Goal: Information Seeking & Learning: Check status

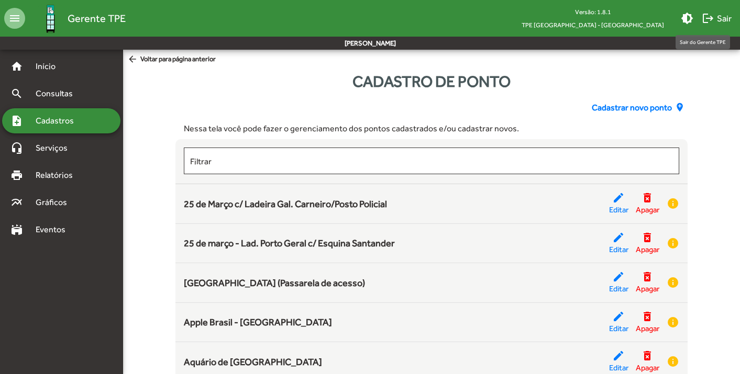
click at [718, 19] on span "logout Sair" at bounding box center [717, 18] width 30 height 19
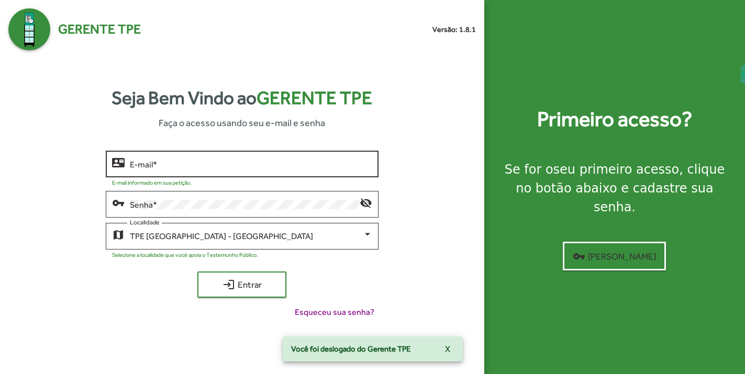
click at [193, 156] on div "E-mail *" at bounding box center [251, 163] width 242 height 29
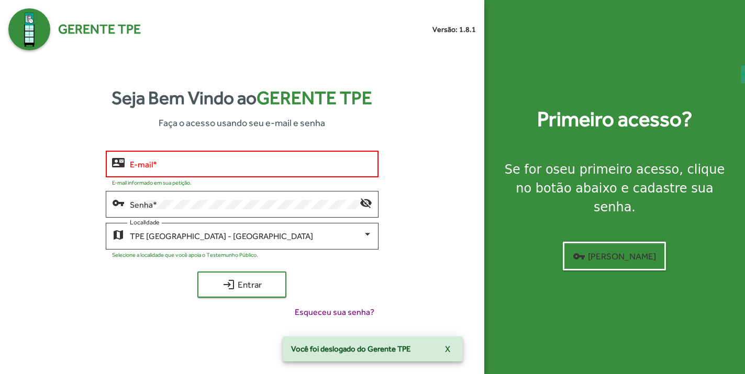
click at [195, 166] on input "E-mail *" at bounding box center [251, 164] width 242 height 9
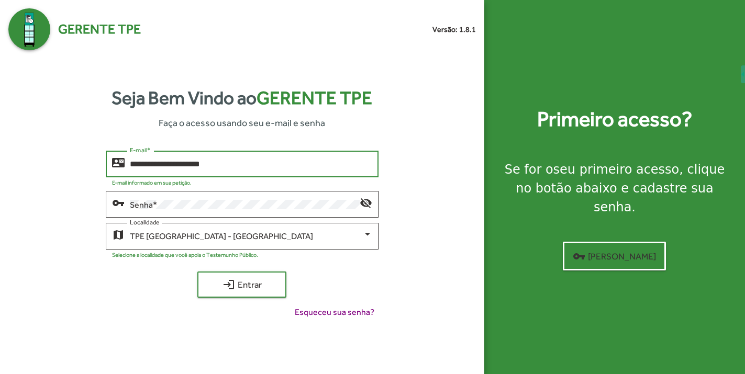
type input "**********"
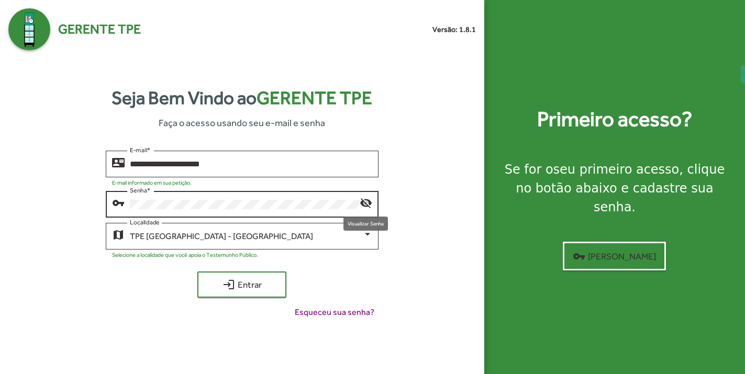
click at [366, 206] on mat-icon "visibility_off" at bounding box center [366, 202] width 13 height 13
click at [63, 202] on div "**********" at bounding box center [242, 239] width 468 height 176
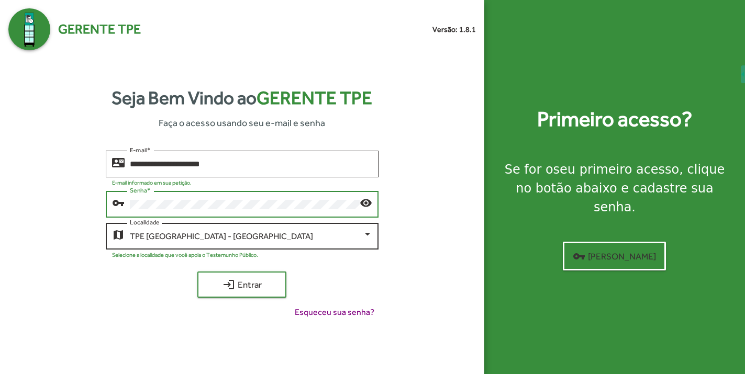
click at [248, 240] on div "TPE São Paulo - Centro" at bounding box center [246, 236] width 233 height 9
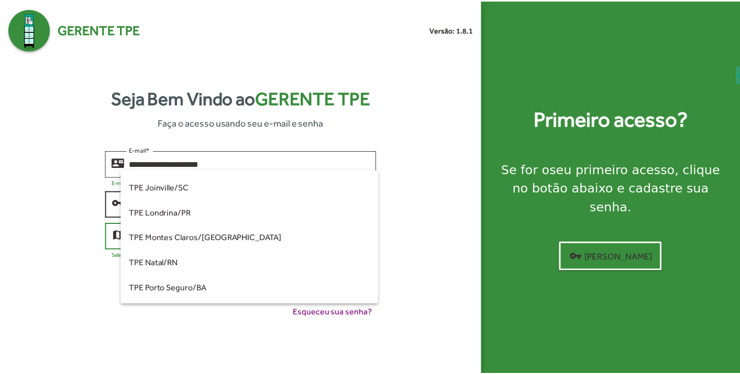
scroll to position [318, 0]
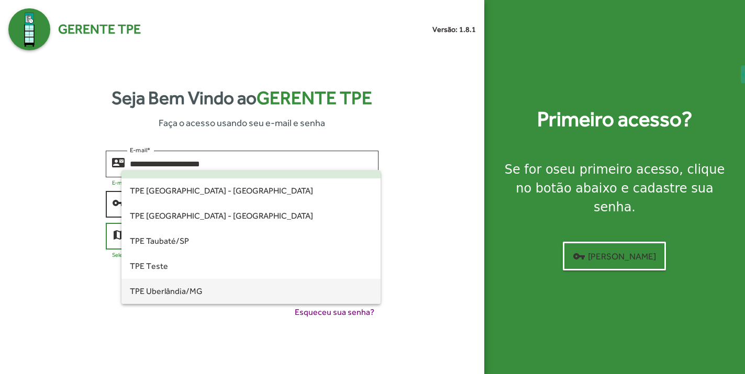
click at [156, 298] on span "TPE Uberlândia/MG" at bounding box center [251, 291] width 242 height 25
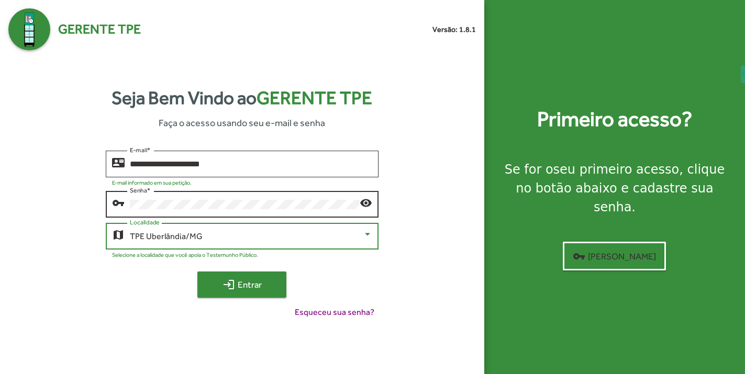
click at [269, 282] on span "login Entrar" at bounding box center [242, 284] width 70 height 19
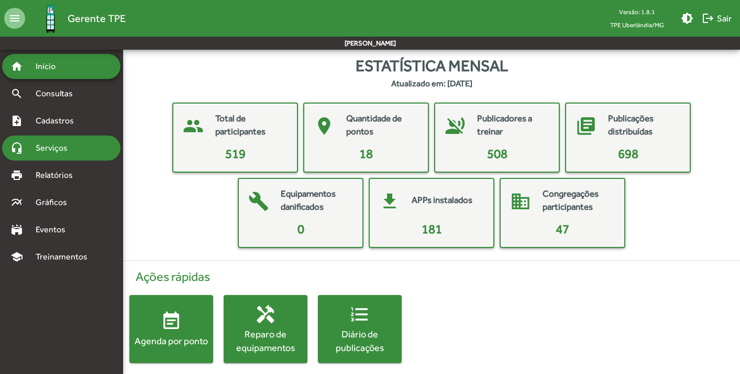
click at [50, 148] on span "Serviços" at bounding box center [55, 148] width 52 height 13
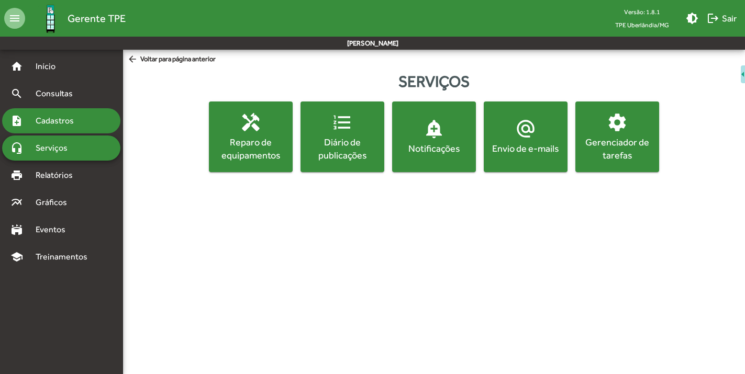
click at [41, 118] on span "Cadastros" at bounding box center [58, 121] width 58 height 13
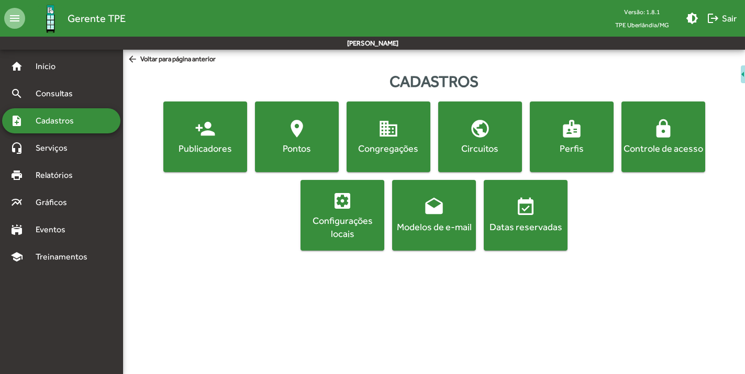
click at [326, 223] on div "Configurações locais" at bounding box center [343, 227] width 80 height 26
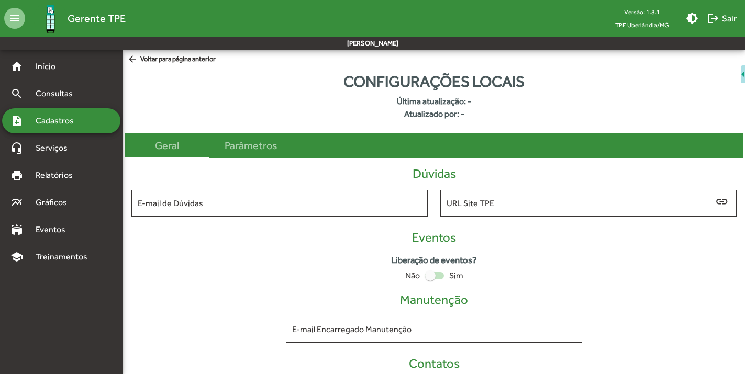
type input "**********"
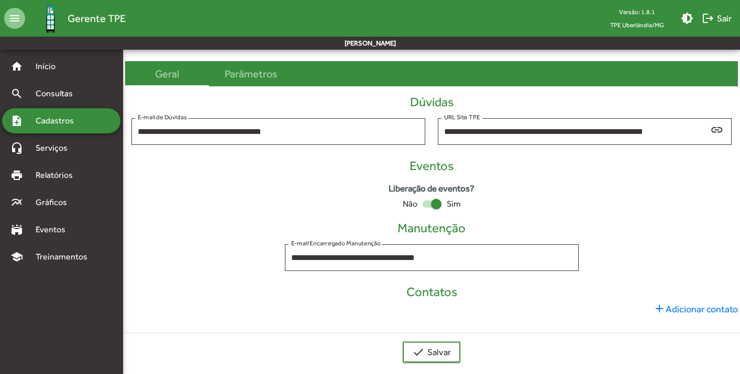
scroll to position [81, 0]
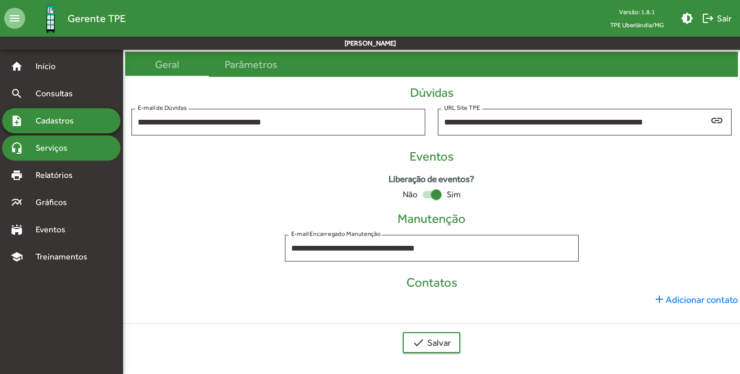
click at [43, 147] on span "Serviços" at bounding box center [55, 148] width 52 height 13
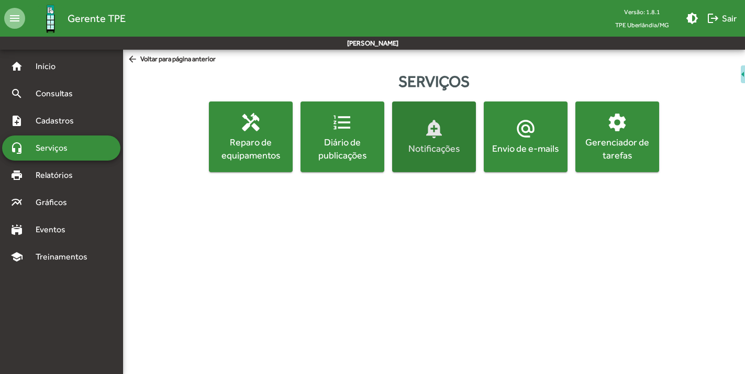
click at [432, 133] on mat-icon "add_alert" at bounding box center [434, 128] width 21 height 21
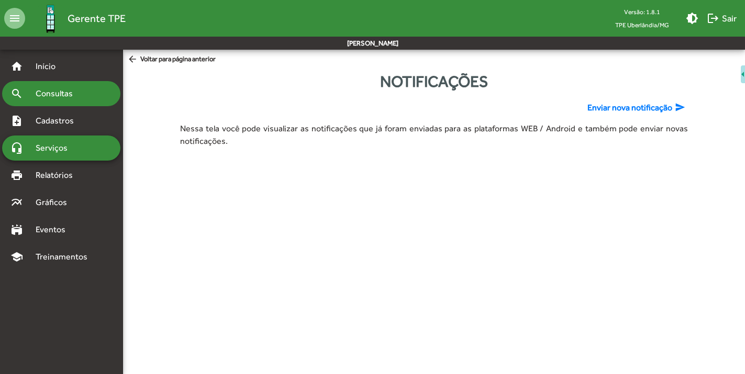
click at [44, 91] on span "Consultas" at bounding box center [57, 93] width 57 height 13
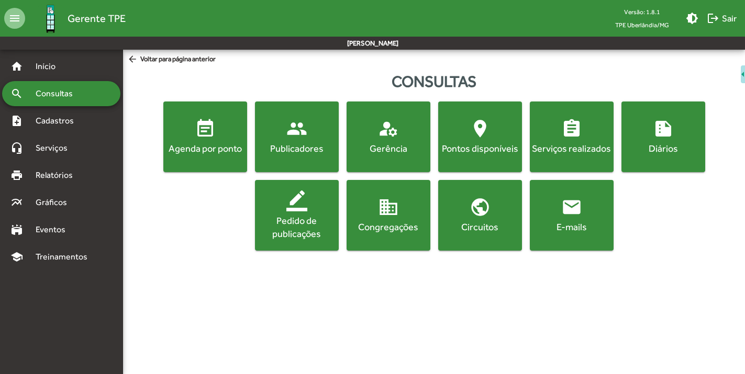
click at [582, 214] on span "email E-mails" at bounding box center [572, 215] width 80 height 37
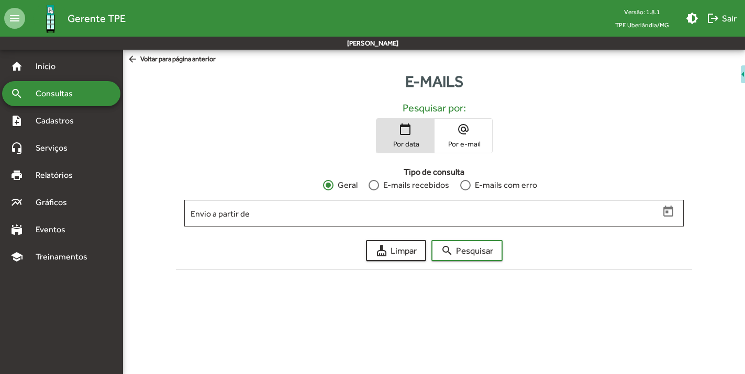
click at [464, 186] on div at bounding box center [465, 185] width 10 height 10
click at [476, 255] on span "search Pesquisar" at bounding box center [467, 250] width 52 height 19
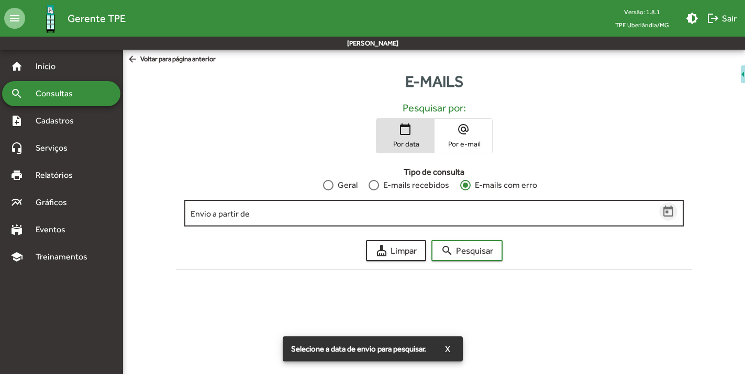
click at [668, 211] on icon "Open calendar" at bounding box center [669, 212] width 14 height 14
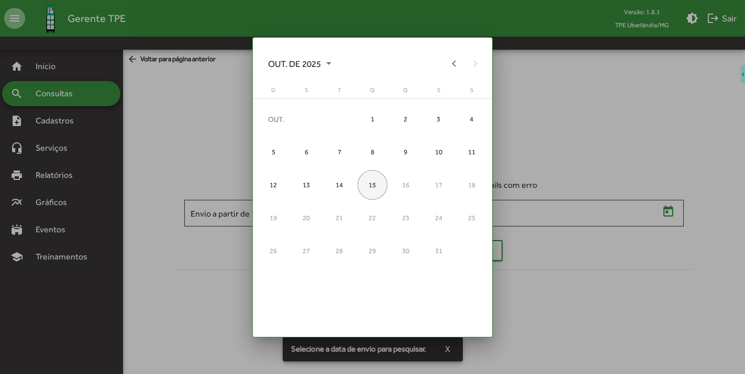
click at [372, 178] on div "15" at bounding box center [373, 185] width 30 height 30
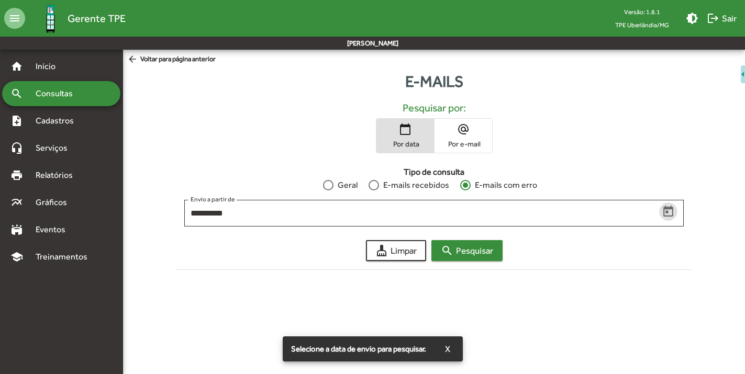
click at [495, 247] on button "search Pesquisar" at bounding box center [466, 250] width 71 height 21
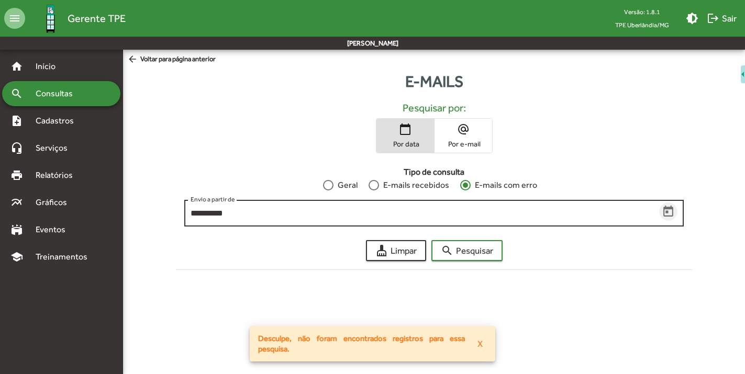
click at [668, 210] on icon "Open calendar" at bounding box center [669, 212] width 14 height 14
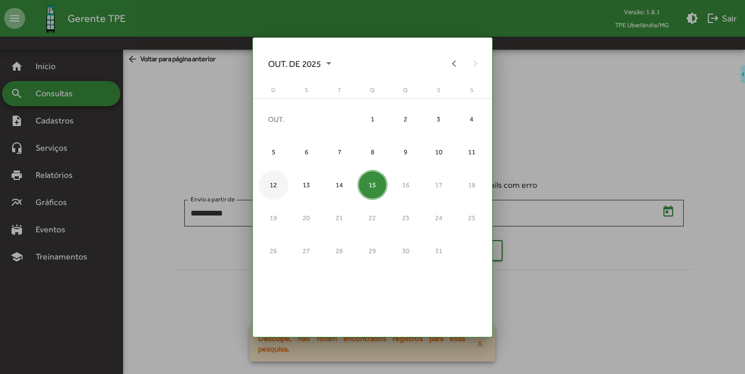
click at [282, 181] on div "12" at bounding box center [274, 185] width 30 height 30
type input "**********"
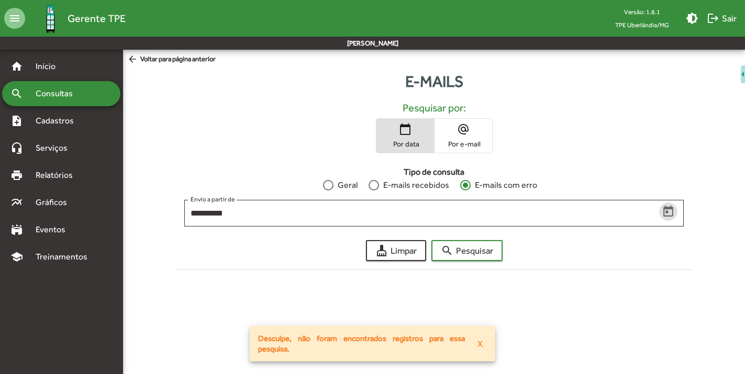
click at [331, 185] on div at bounding box center [328, 185] width 10 height 10
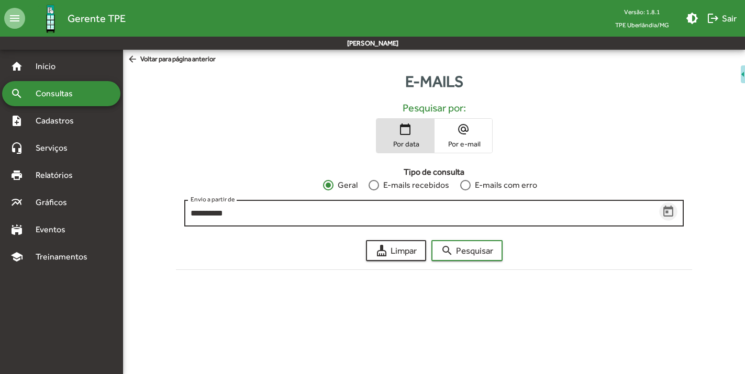
click at [669, 214] on icon "Open calendar" at bounding box center [669, 212] width 14 height 14
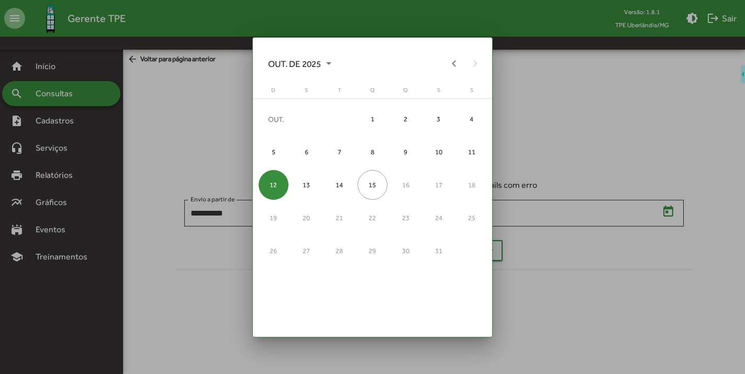
click at [635, 274] on div at bounding box center [372, 187] width 745 height 374
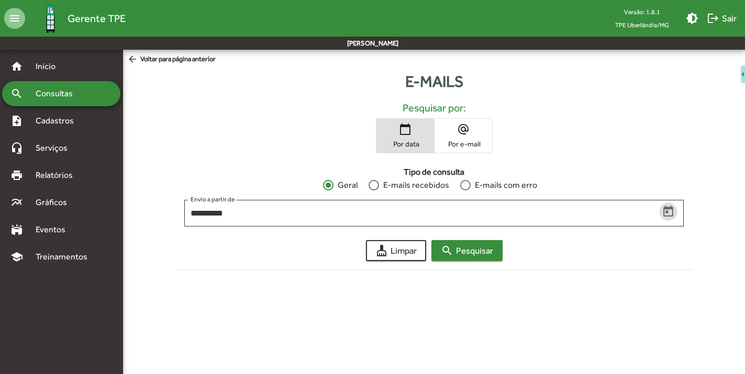
click at [464, 257] on span "search Pesquisar" at bounding box center [467, 250] width 52 height 19
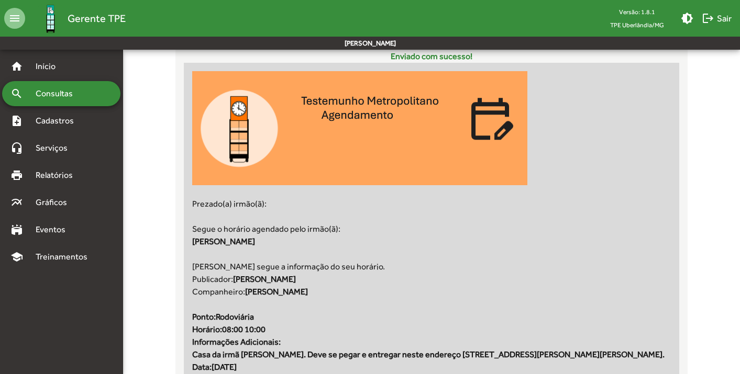
scroll to position [21096, 0]
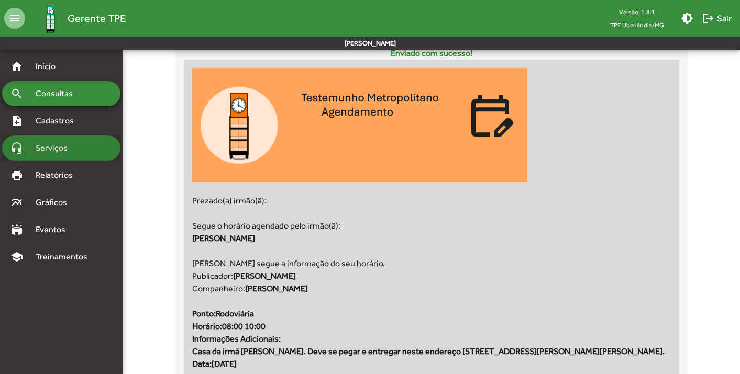
click at [53, 148] on span "Serviços" at bounding box center [55, 148] width 52 height 13
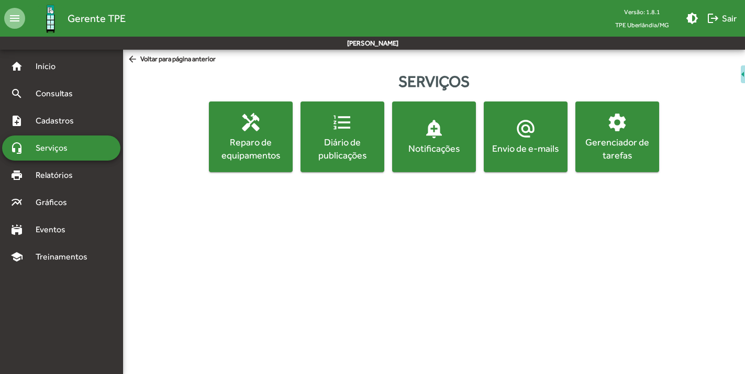
click at [251, 156] on div "Reparo de equipamentos" at bounding box center [251, 149] width 80 height 26
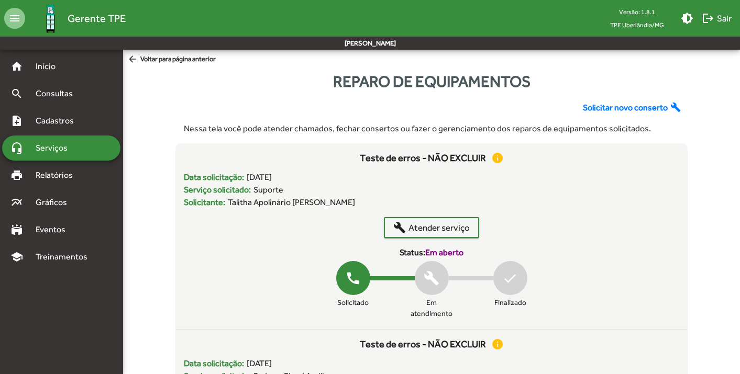
click at [630, 106] on span "Solicitar novo conserto" at bounding box center [625, 108] width 85 height 13
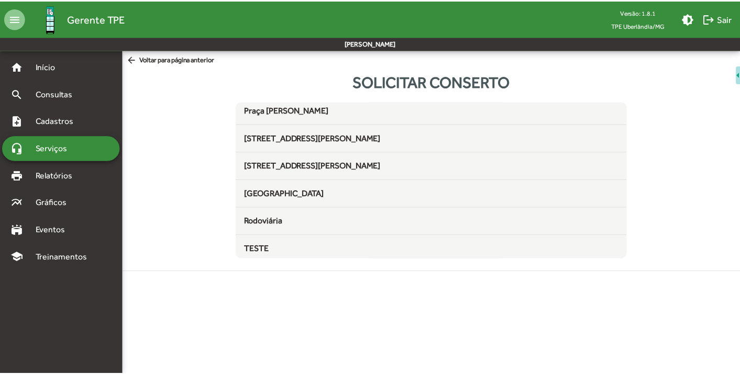
scroll to position [221, 0]
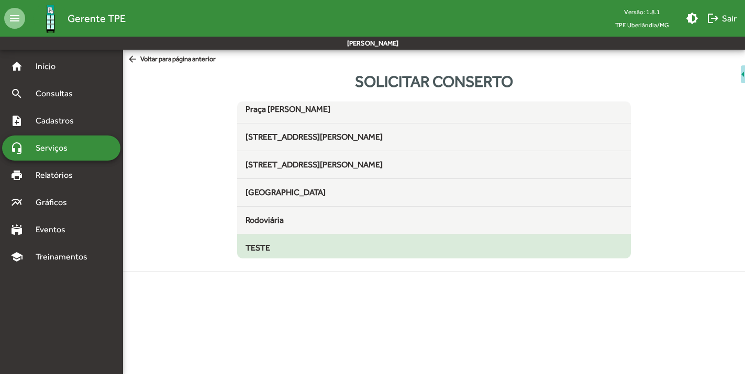
click at [295, 240] on mat-list-item "TESTE" at bounding box center [433, 249] width 393 height 28
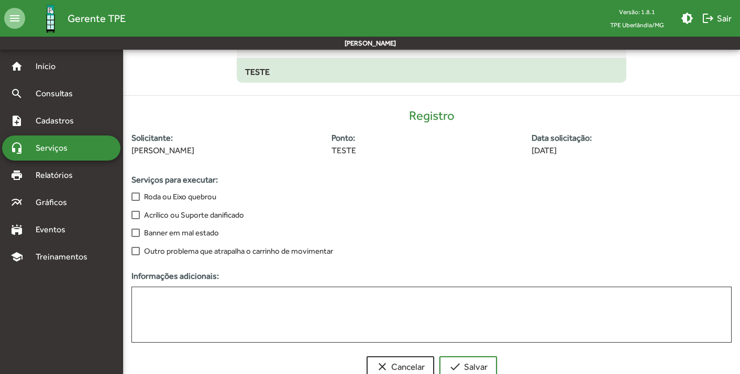
scroll to position [204, 0]
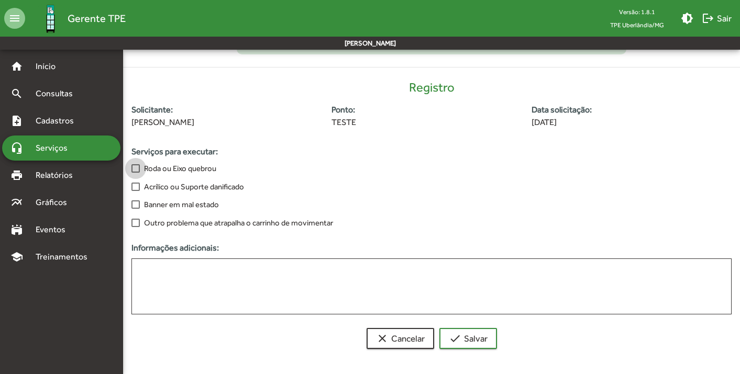
click at [138, 167] on div at bounding box center [135, 168] width 8 height 8
click at [483, 342] on span "check Salvar" at bounding box center [468, 338] width 39 height 19
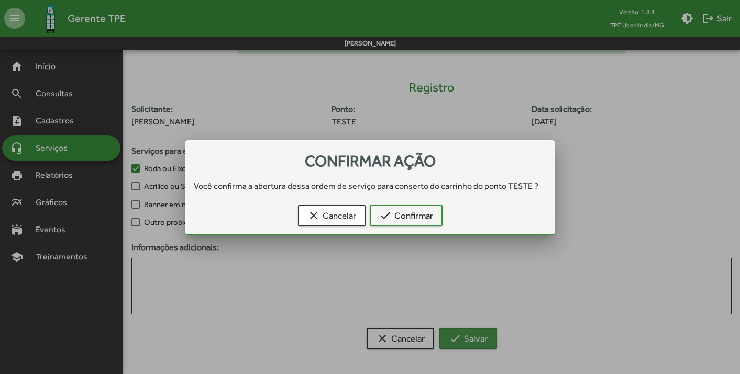
scroll to position [0, 0]
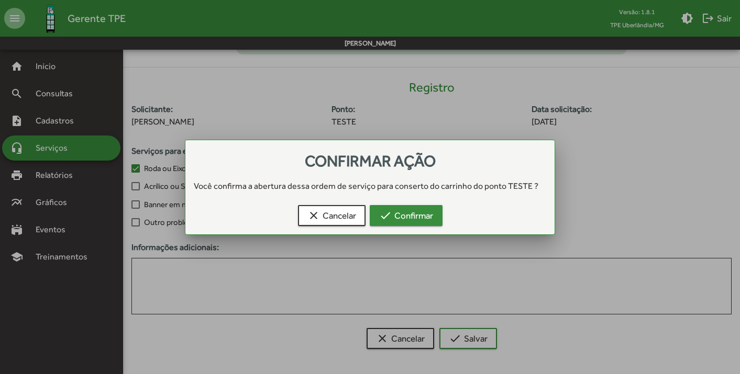
click at [417, 217] on span "check Confirmar" at bounding box center [406, 215] width 54 height 19
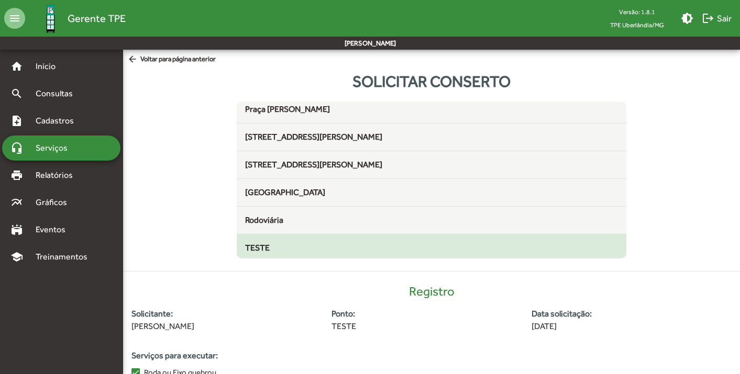
scroll to position [204, 0]
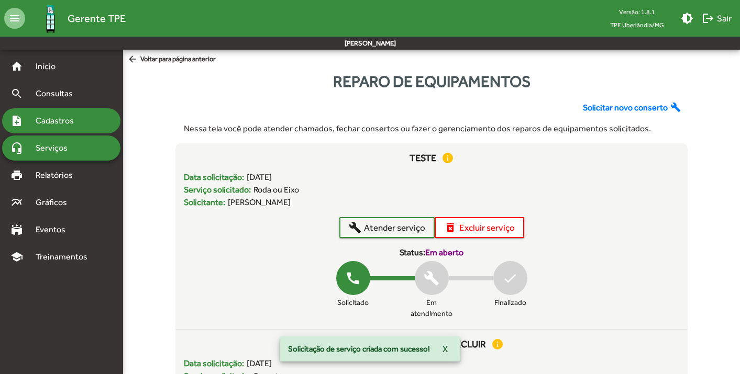
click at [39, 110] on div "note_add Cadastros" at bounding box center [61, 120] width 118 height 25
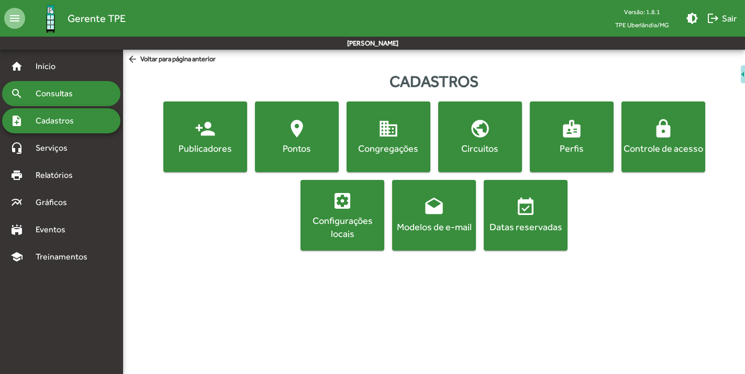
click at [46, 93] on span "Consultas" at bounding box center [57, 93] width 57 height 13
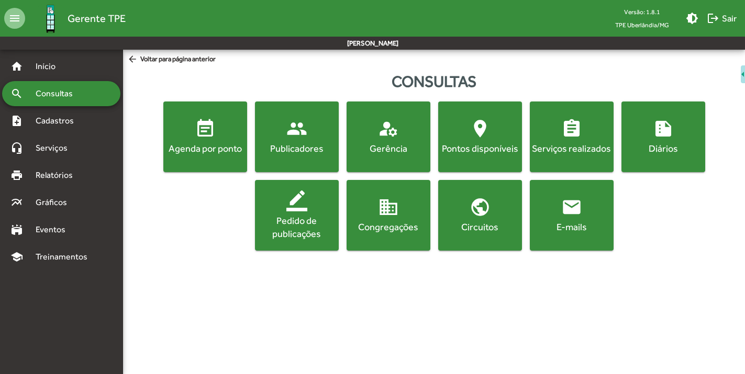
click at [571, 205] on mat-icon "email" at bounding box center [571, 207] width 21 height 21
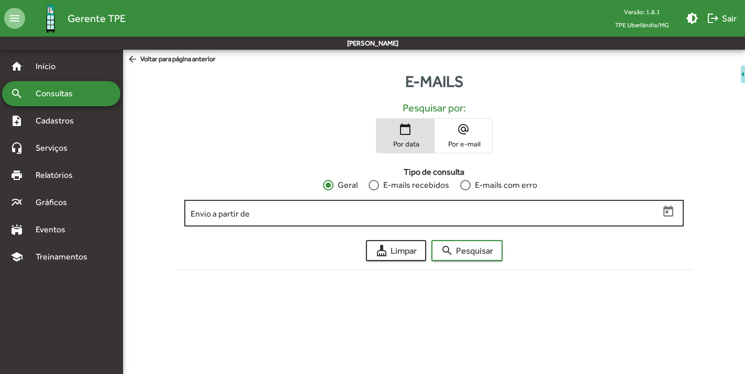
click at [398, 220] on div "Envio a partir de" at bounding box center [425, 212] width 469 height 29
click at [664, 212] on icon "Open calendar" at bounding box center [669, 212] width 14 height 14
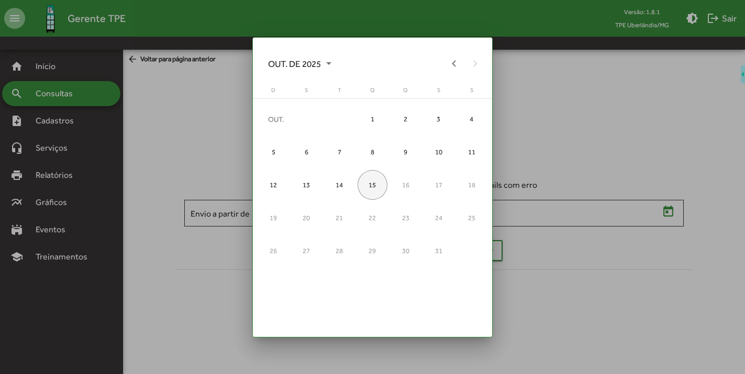
click at [375, 185] on div "15" at bounding box center [373, 185] width 30 height 30
type input "**********"
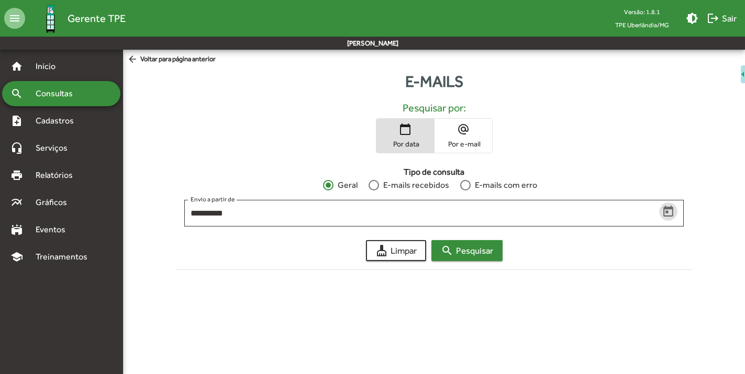
click at [450, 248] on mat-icon "search" at bounding box center [447, 250] width 13 height 13
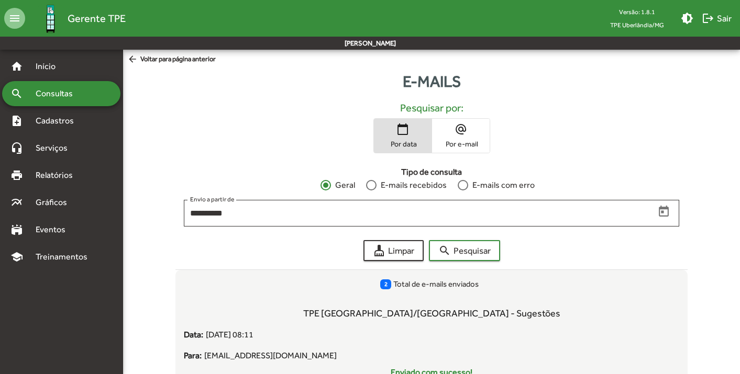
click at [459, 130] on mat-icon "alternate_email" at bounding box center [460, 129] width 13 height 13
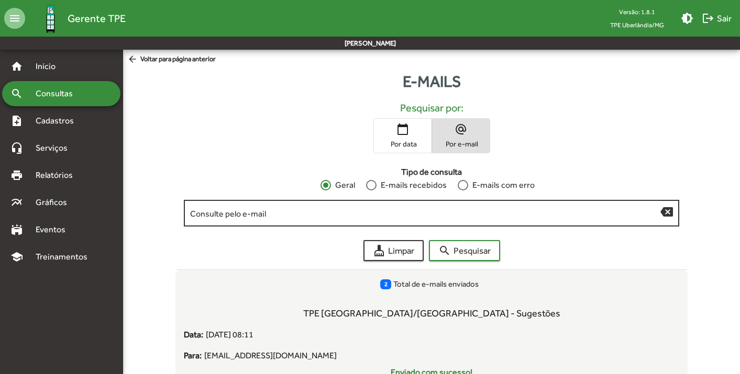
click at [464, 206] on div "Consulte pelo e-mail" at bounding box center [425, 212] width 470 height 29
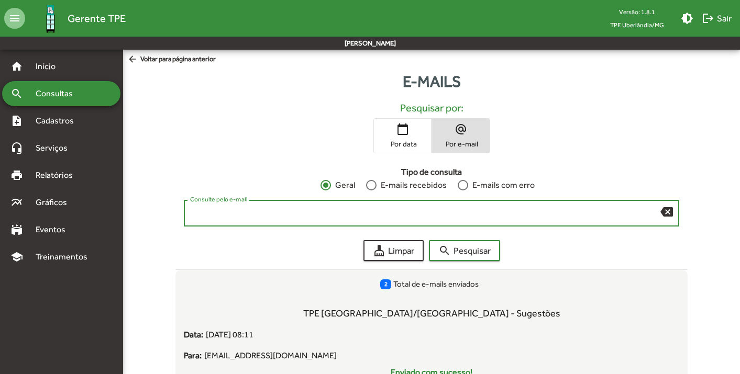
click at [461, 216] on input "Consulte pelo e-mail" at bounding box center [425, 213] width 470 height 9
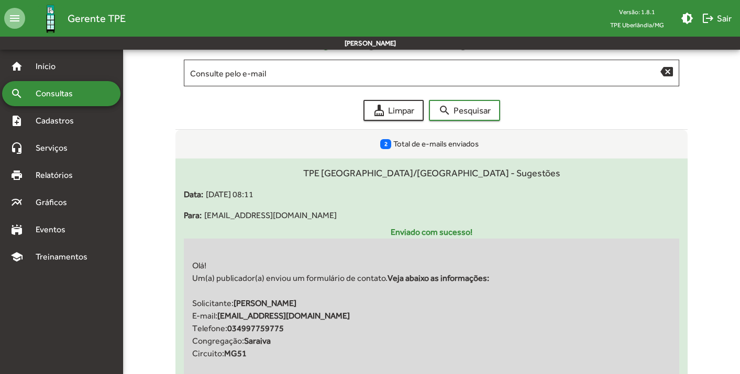
drag, startPoint x: 369, startPoint y: 216, endPoint x: 204, endPoint y: 220, distance: 165.0
click at [204, 220] on div "Para: testemunhopublico.udi+duvidas@gmail.com" at bounding box center [431, 213] width 495 height 25
copy span "[EMAIL_ADDRESS][DOMAIN_NAME]"
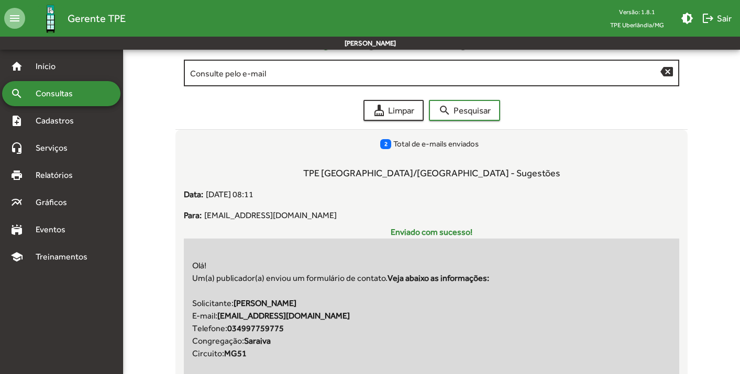
click at [295, 83] on div "Consulte pelo e-mail" at bounding box center [425, 72] width 470 height 29
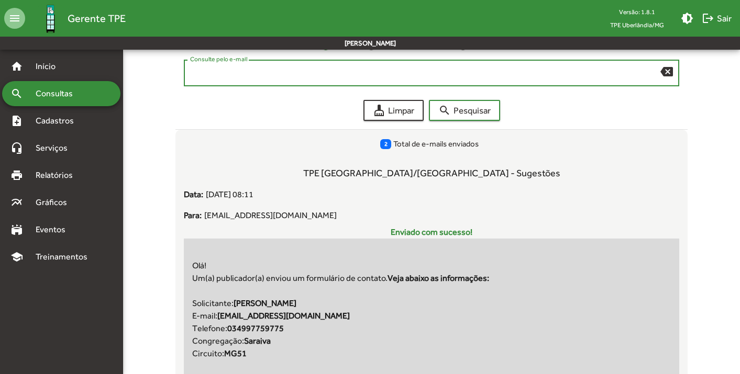
paste input "**********"
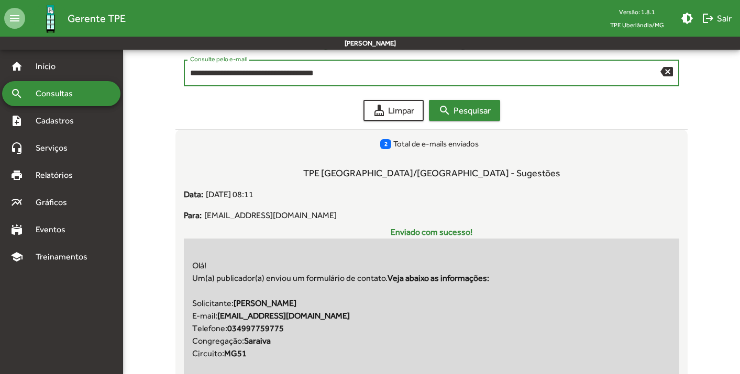
type input "**********"
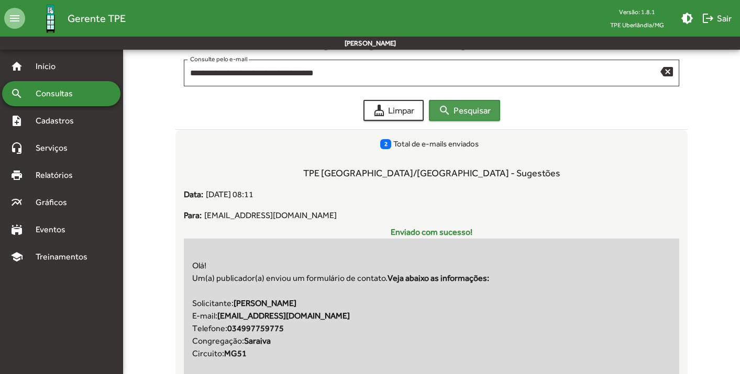
click at [488, 110] on span "search Pesquisar" at bounding box center [464, 110] width 52 height 19
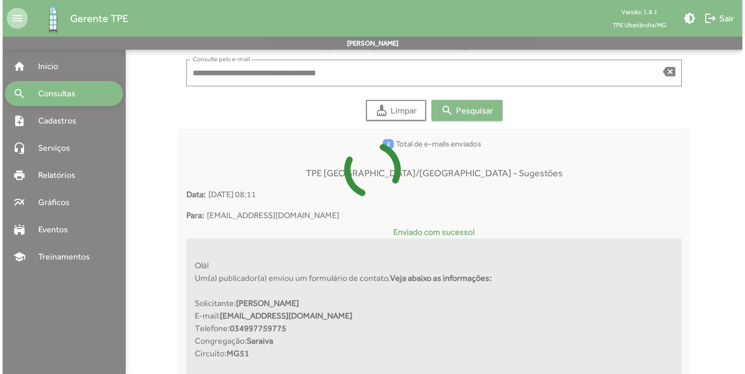
scroll to position [0, 0]
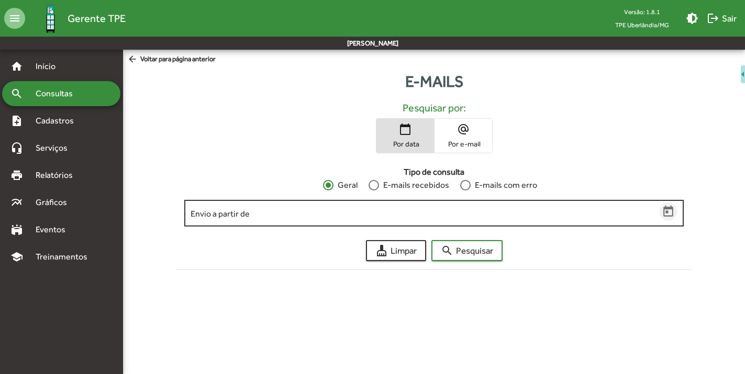
click at [669, 213] on icon "Open calendar" at bounding box center [669, 212] width 14 height 14
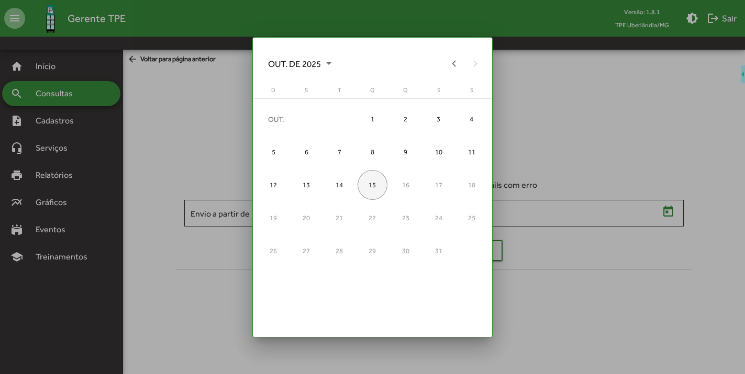
click at [361, 190] on div "15" at bounding box center [373, 185] width 30 height 30
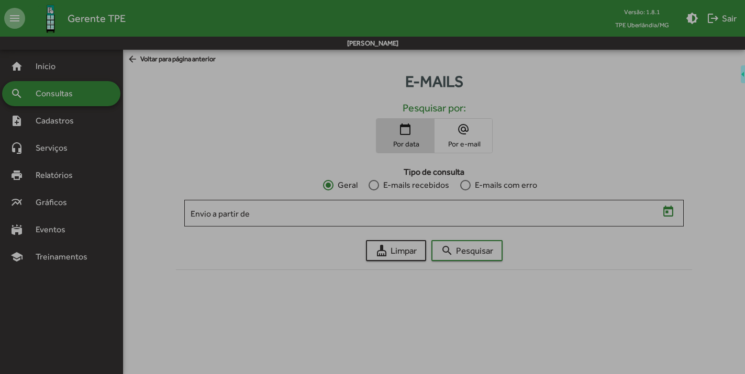
type input "**********"
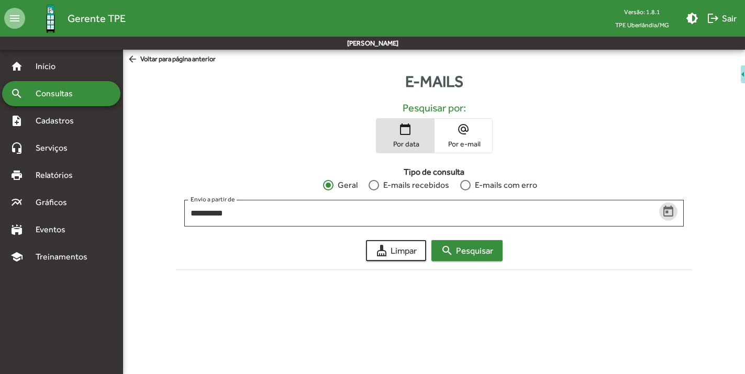
click at [482, 257] on span "search Pesquisar" at bounding box center [467, 250] width 52 height 19
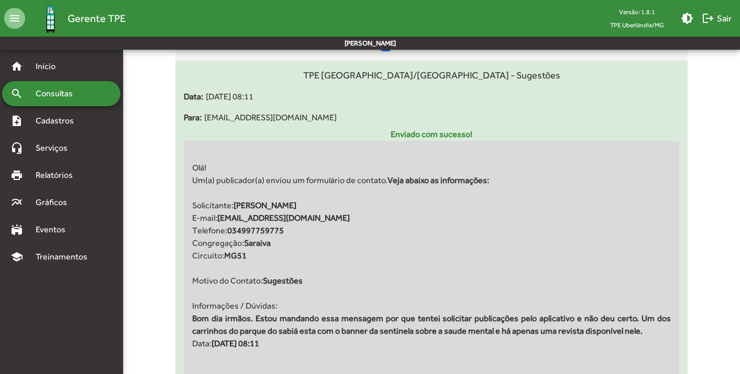
scroll to position [237, 0]
